Goal: Check status

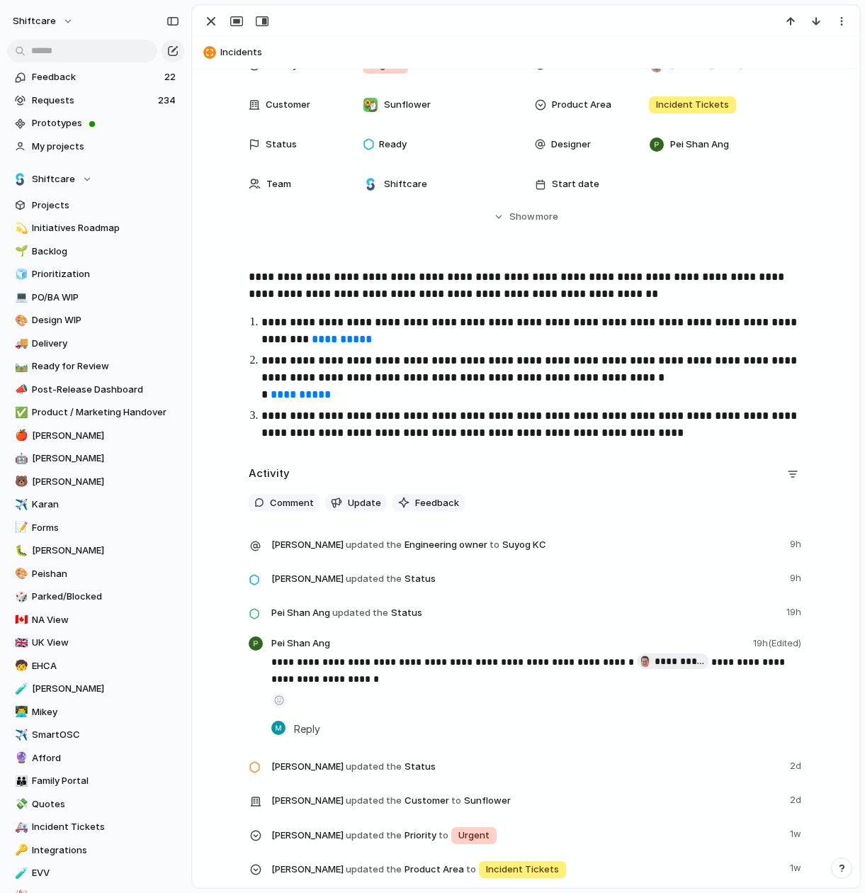
scroll to position [107, 0]
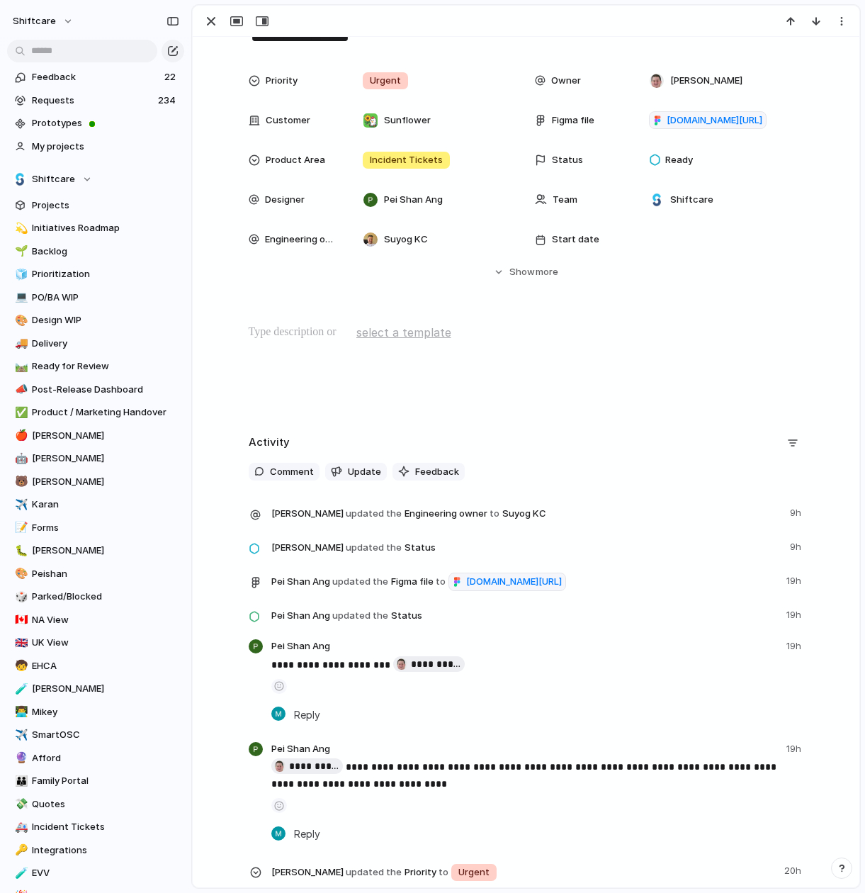
scroll to position [298, 0]
